Goal: Navigation & Orientation: Find specific page/section

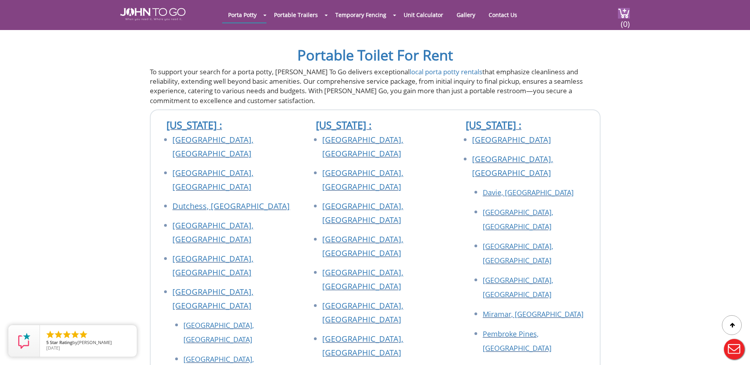
scroll to position [2441, 0]
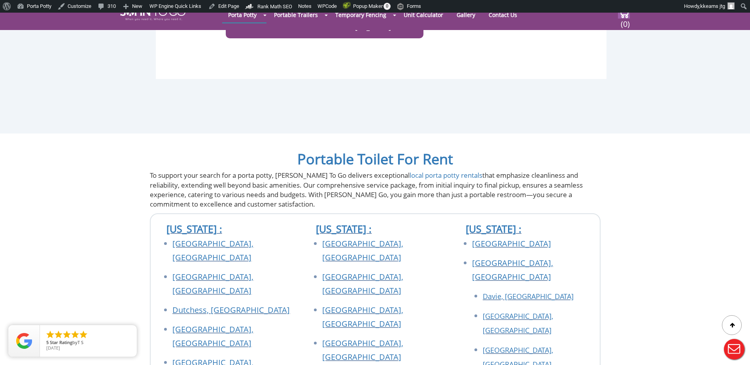
scroll to position [2492, 0]
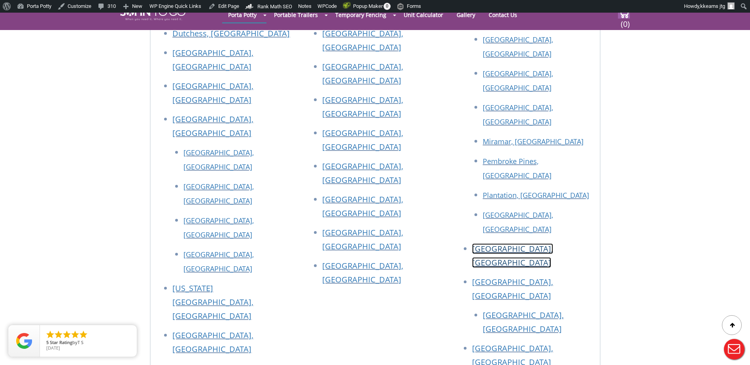
click at [498, 244] on link "[GEOGRAPHIC_DATA], [GEOGRAPHIC_DATA]" at bounding box center [512, 256] width 81 height 25
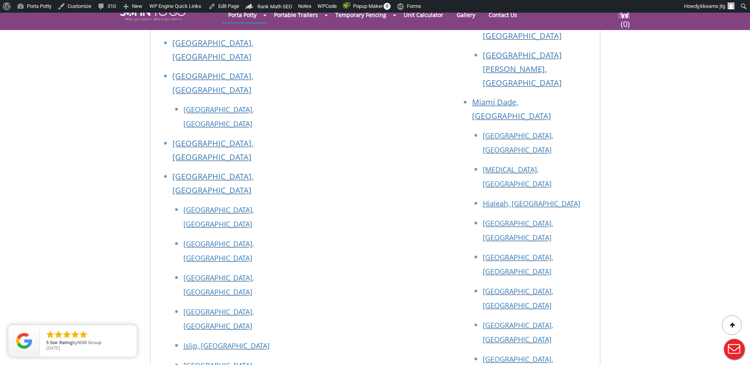
scroll to position [4390, 0]
